Goal: Transaction & Acquisition: Obtain resource

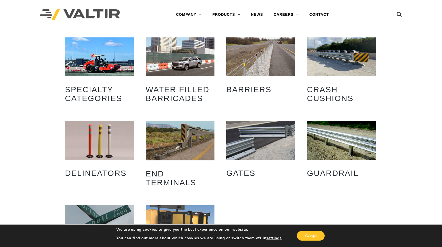
click at [330, 151] on img "Visit product category Guardrail" at bounding box center [341, 140] width 69 height 39
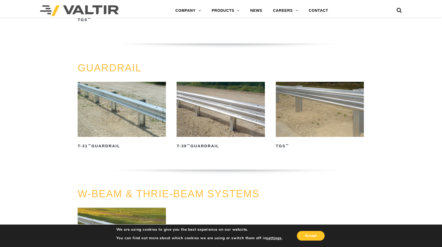
scroll to position [214, 0]
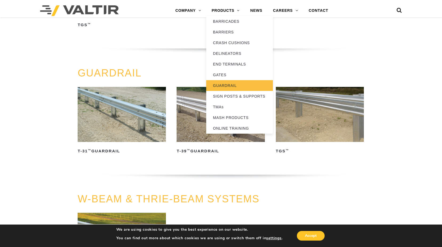
click at [230, 84] on link "GUARDRAIL" at bounding box center [239, 85] width 67 height 11
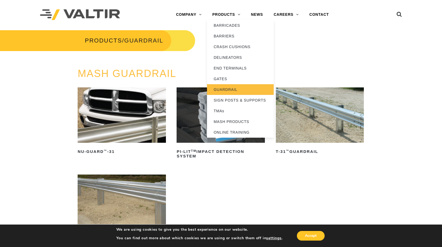
click at [220, 90] on link "GUARDRAIL" at bounding box center [240, 89] width 67 height 11
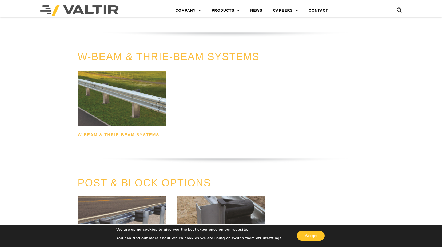
scroll to position [356, 0]
click at [136, 134] on h2 "W-Beam & Thrie-Beam Systems" at bounding box center [122, 134] width 88 height 9
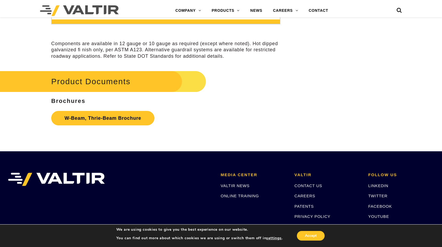
scroll to position [1628, 0]
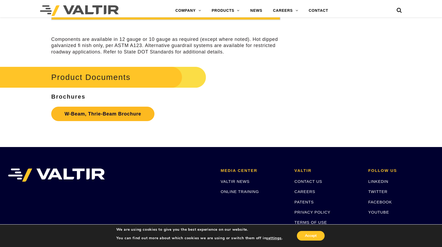
click at [98, 121] on link "W-Beam, Thrie-Beam Brochure" at bounding box center [102, 114] width 103 height 14
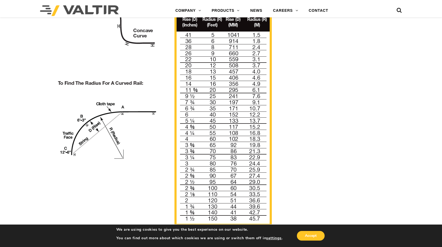
scroll to position [454, 0]
